Goal: Information Seeking & Learning: Stay updated

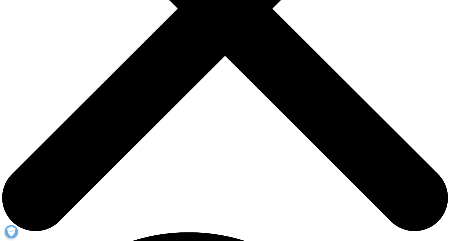
scroll to position [238, 0]
